Goal: Transaction & Acquisition: Register for event/course

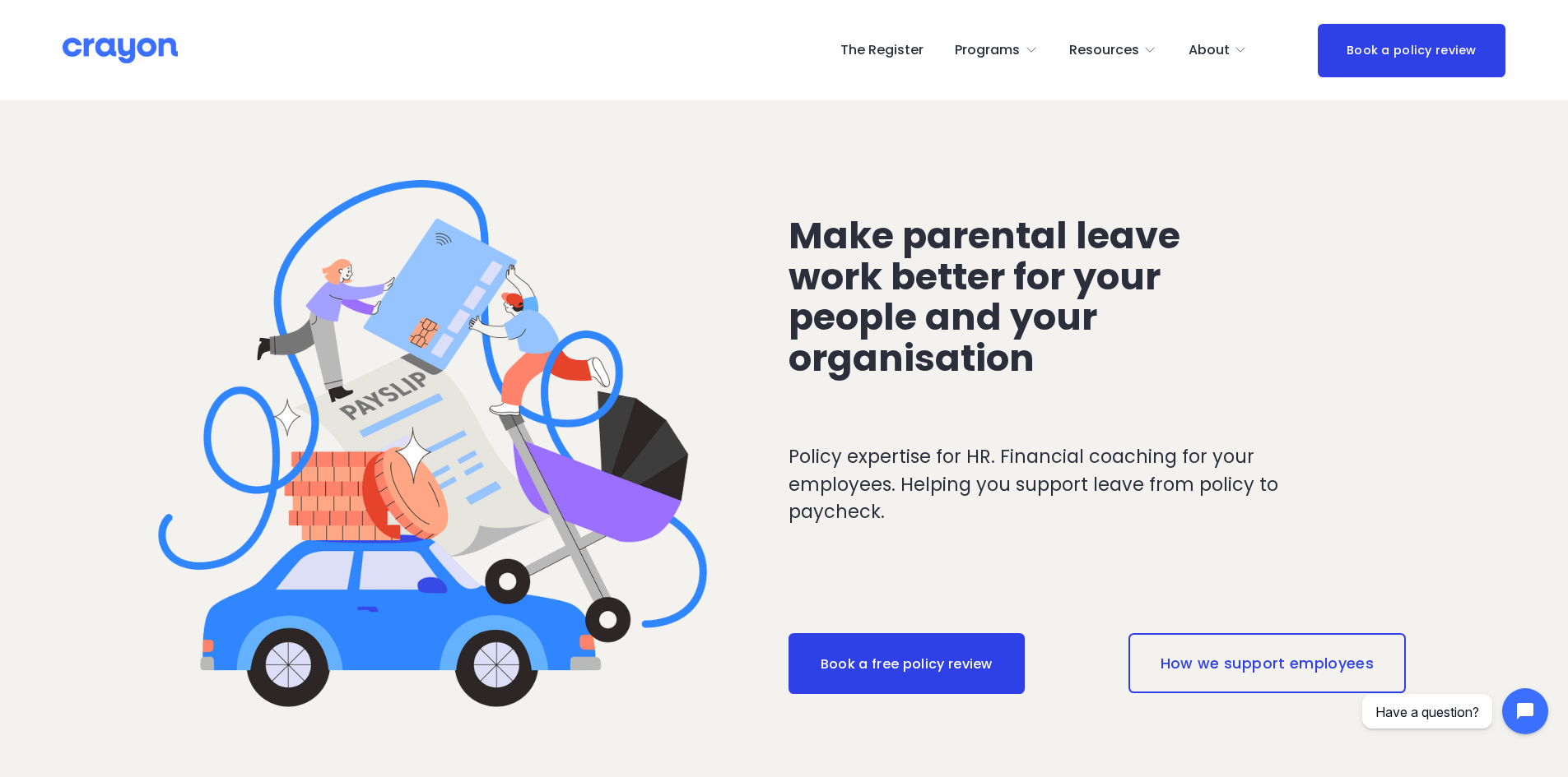
click at [880, 53] on link "The Register" at bounding box center [882, 50] width 83 height 26
